Goal: Information Seeking & Learning: Learn about a topic

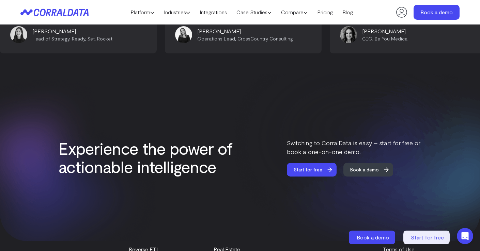
scroll to position [2926, 0]
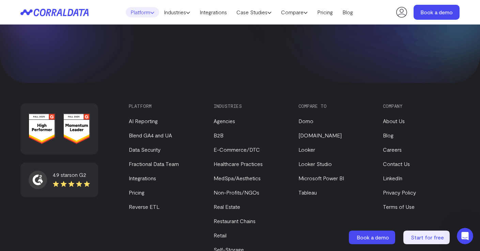
click at [143, 14] on link "Platform" at bounding box center [142, 12] width 33 height 10
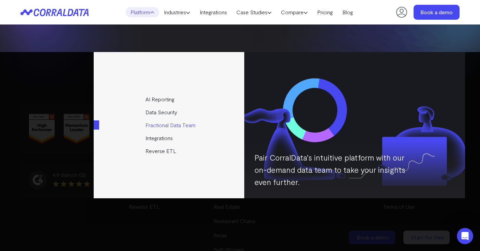
click at [169, 125] on link "Fractional Data Team" at bounding box center [169, 125] width 151 height 13
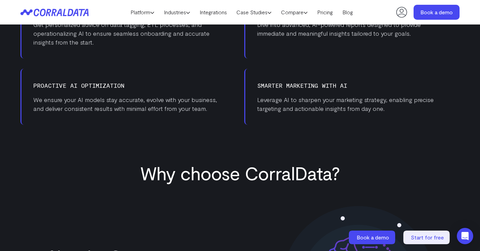
scroll to position [649, 0]
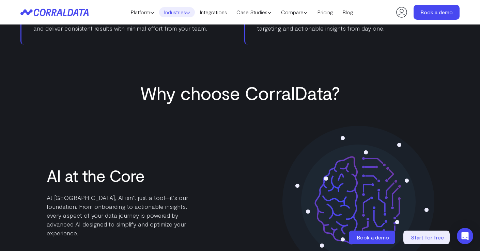
click at [176, 14] on link "Industries" at bounding box center [177, 12] width 36 height 10
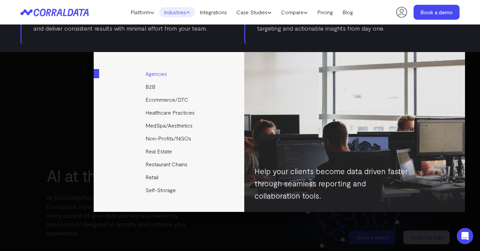
click at [159, 76] on link "Agencies" at bounding box center [169, 73] width 151 height 13
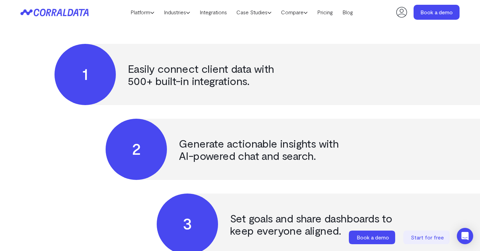
scroll to position [1796, 0]
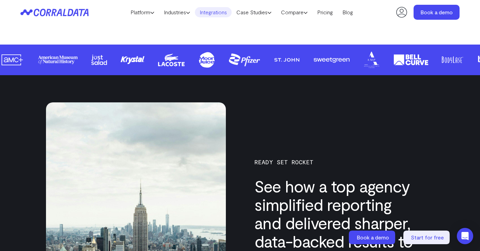
click at [218, 13] on link "Integrations" at bounding box center [213, 12] width 37 height 10
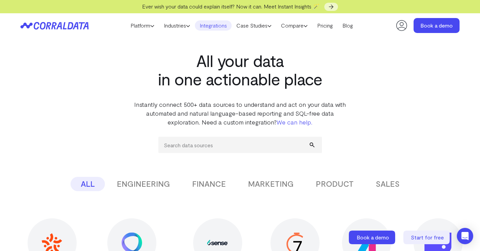
scroll to position [124, 0]
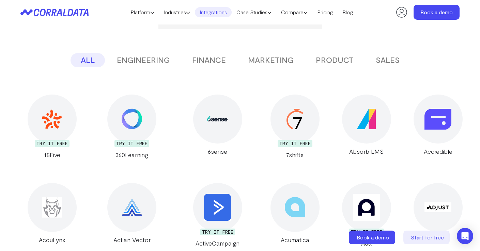
click at [277, 60] on button "MARKETING" at bounding box center [271, 60] width 66 height 14
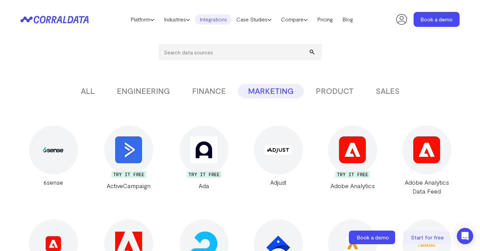
scroll to position [0, 0]
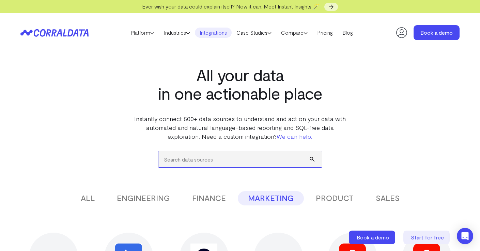
click at [217, 164] on input "search" at bounding box center [239, 159] width 163 height 16
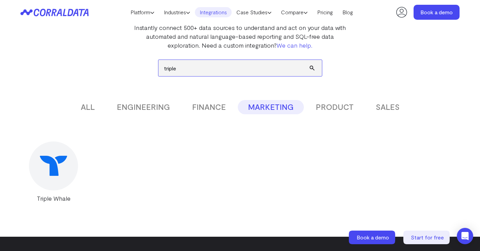
scroll to position [75, 0]
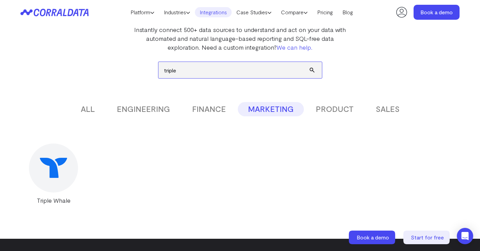
type input "triple"
click at [60, 152] on div at bounding box center [53, 168] width 49 height 49
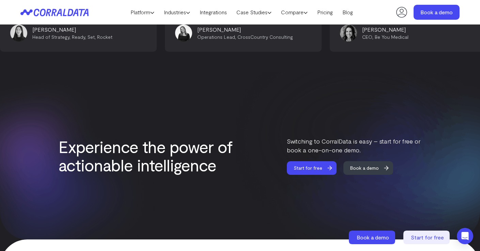
scroll to position [2048, 0]
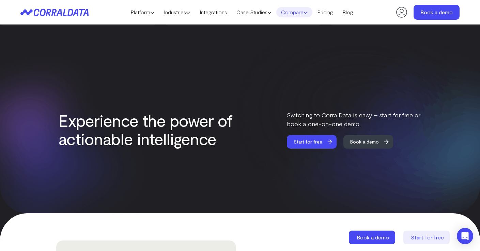
click at [300, 12] on link "Compare" at bounding box center [294, 12] width 36 height 10
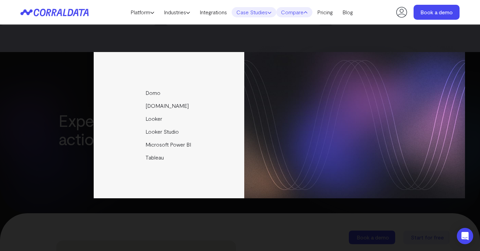
click at [265, 10] on link "Case Studies" at bounding box center [253, 12] width 45 height 10
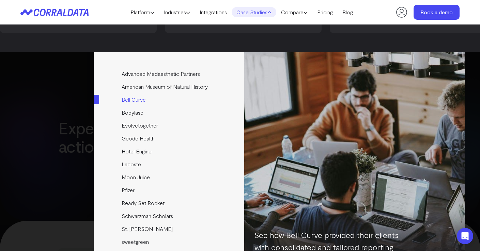
scroll to position [2034, 0]
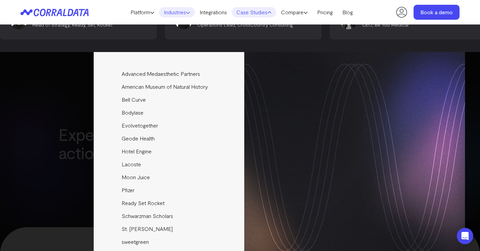
click at [184, 12] on link "Industries" at bounding box center [177, 12] width 36 height 10
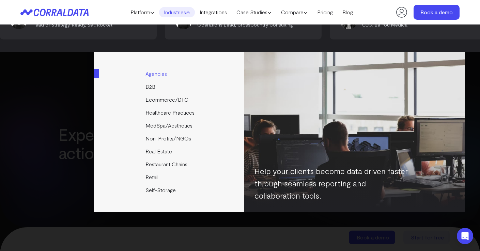
click at [160, 75] on link "Agencies" at bounding box center [169, 73] width 151 height 13
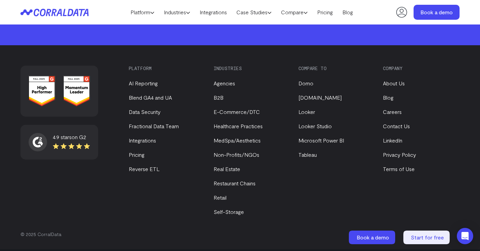
scroll to position [2324, 0]
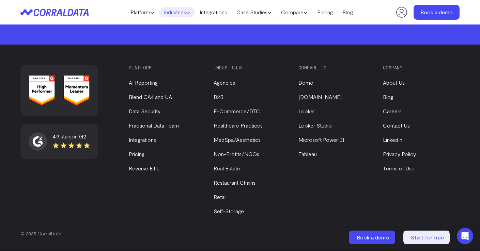
click at [186, 14] on icon at bounding box center [188, 13] width 4 height 4
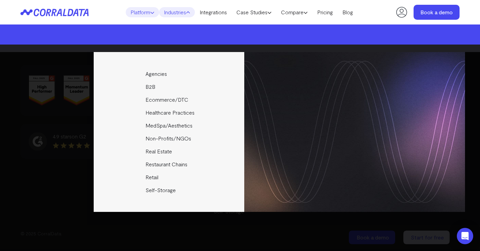
click at [148, 9] on link "Platform" at bounding box center [142, 12] width 33 height 10
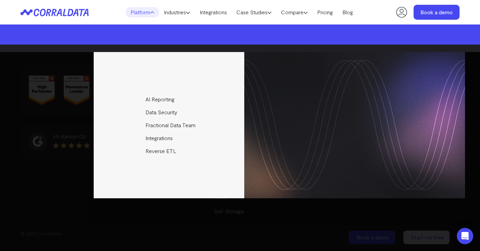
click at [54, 132] on div "AI Reporting Use AI to effortlessly answer any business questions from all your…" at bounding box center [239, 125] width 449 height 146
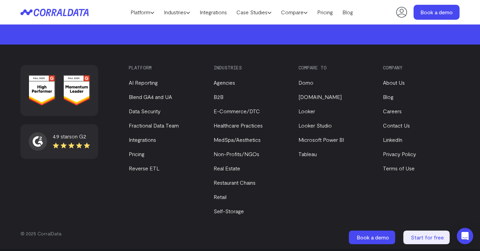
click at [54, 16] on icon at bounding box center [54, 13] width 68 height 8
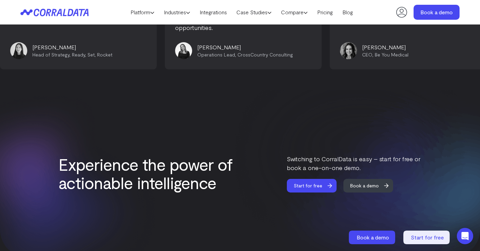
scroll to position [2951, 0]
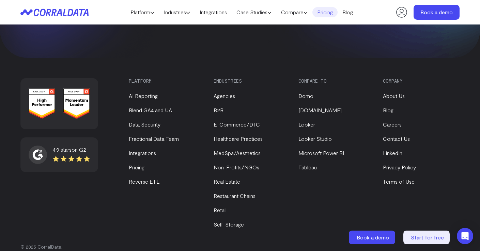
click at [326, 11] on link "Pricing" at bounding box center [324, 12] width 25 height 10
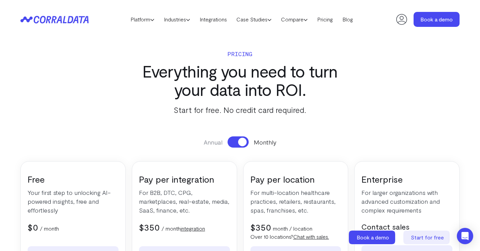
click at [232, 145] on button at bounding box center [237, 141] width 21 height 11
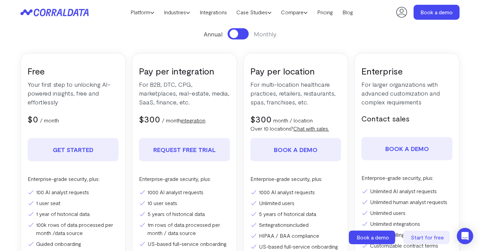
scroll to position [95, 0]
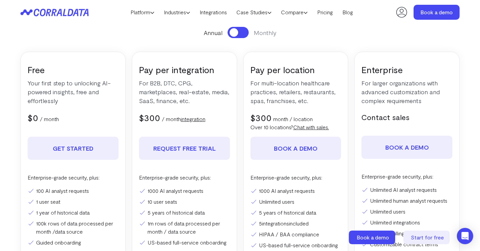
click at [301, 120] on p "month / location" at bounding box center [292, 119] width 39 height 8
click at [202, 120] on link "integration" at bounding box center [193, 119] width 25 height 6
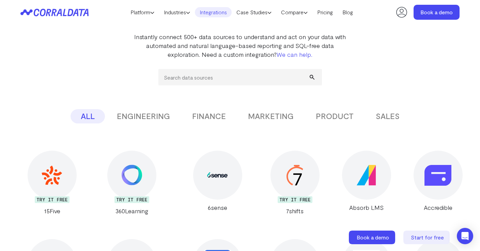
scroll to position [54, 0]
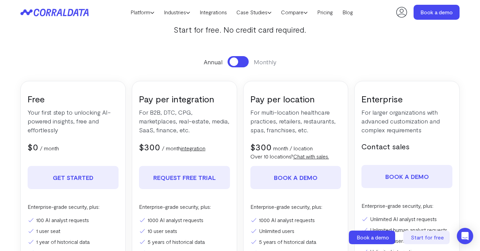
scroll to position [83, 0]
